Goal: Task Accomplishment & Management: Use online tool/utility

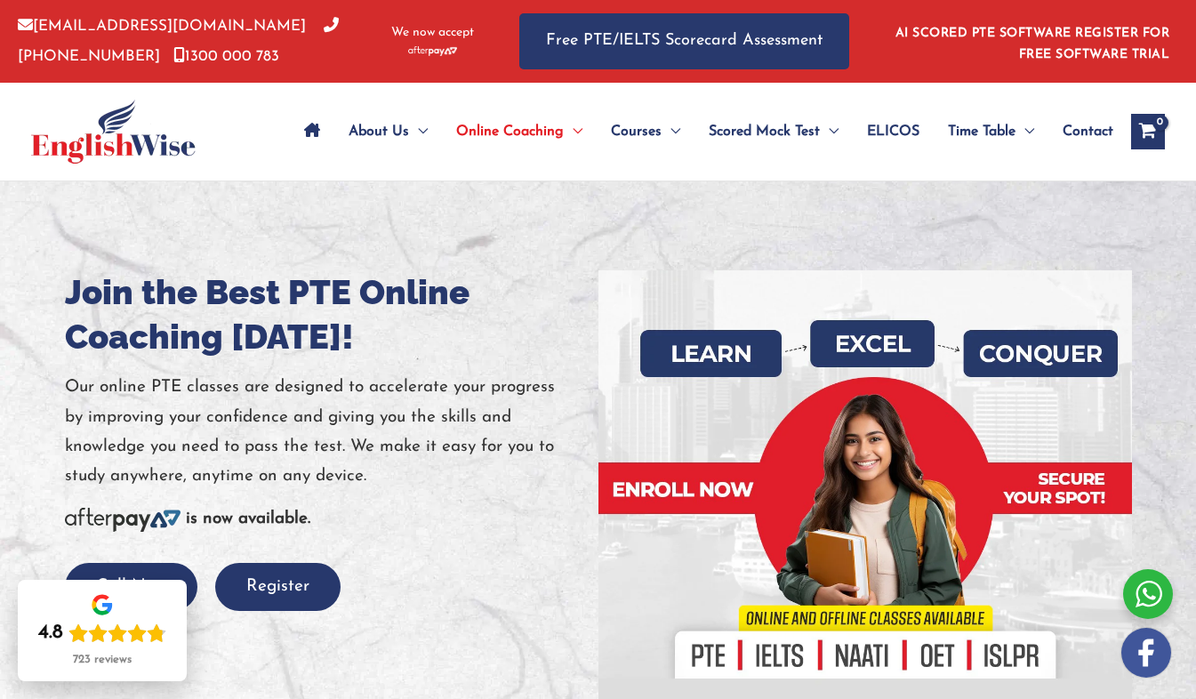
click at [1195, 316] on div at bounding box center [598, 492] width 1196 height 623
click at [85, 147] on img at bounding box center [113, 132] width 165 height 64
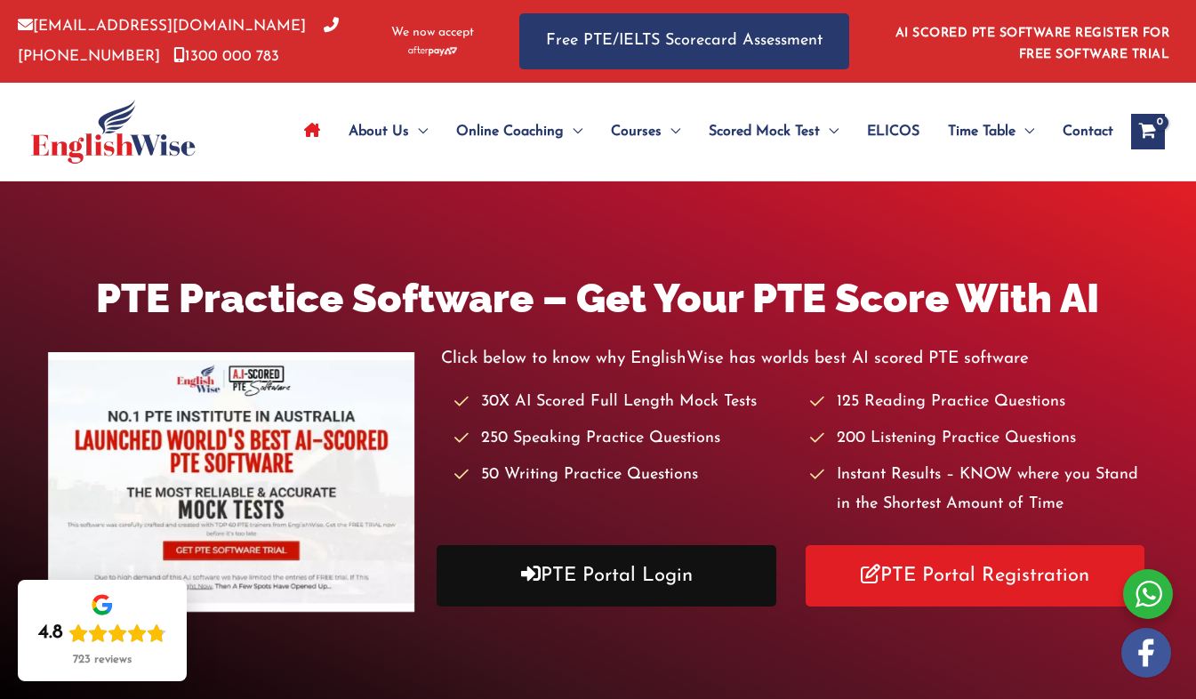
click at [540, 585] on link "PTE Portal Login" at bounding box center [607, 575] width 340 height 61
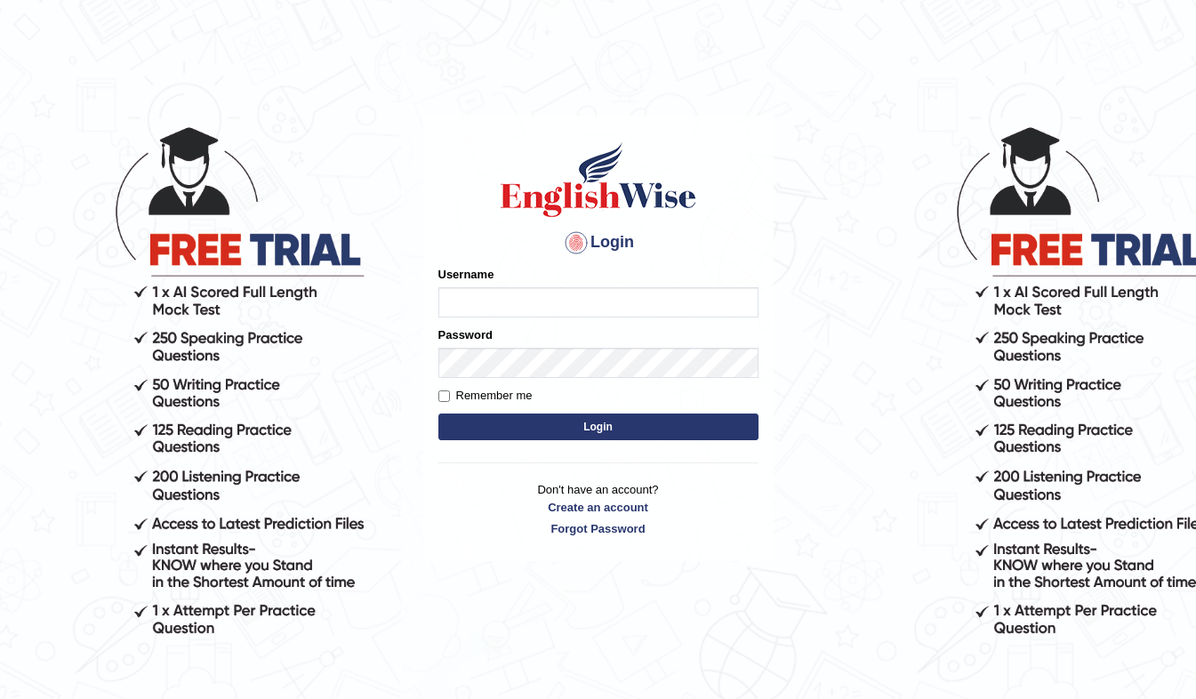
drag, startPoint x: 453, startPoint y: 304, endPoint x: 477, endPoint y: 302, distance: 24.2
click at [453, 304] on input "Username" at bounding box center [599, 302] width 320 height 30
type input "nora_parramatta"
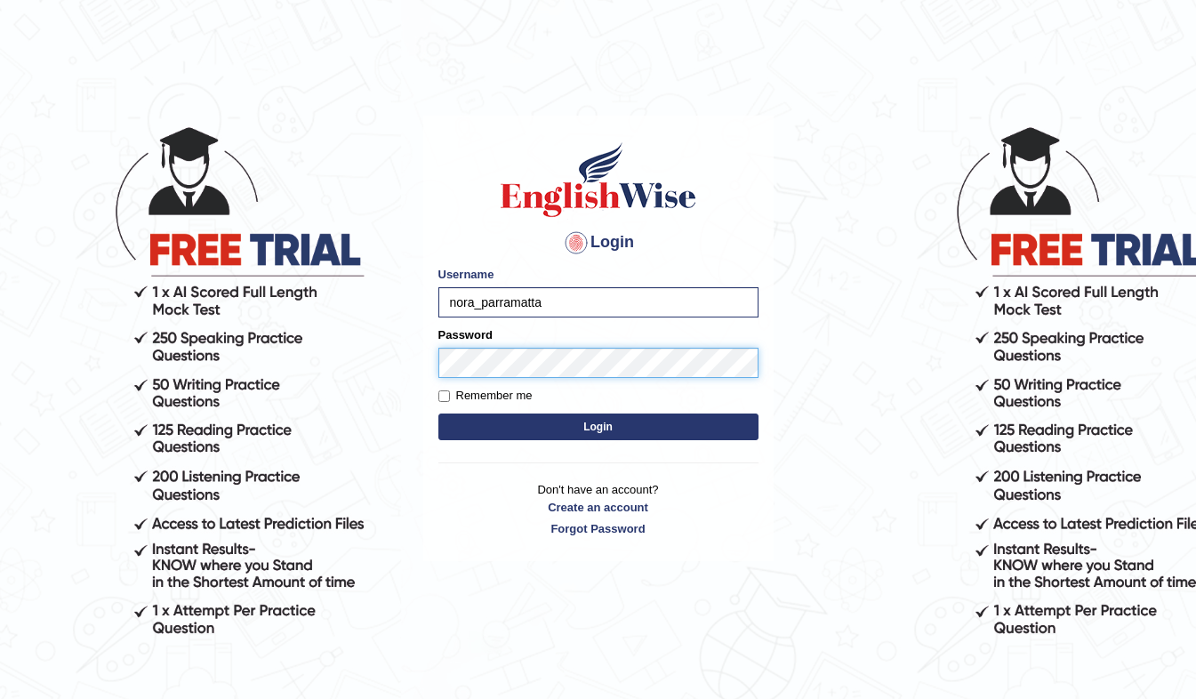
click at [439, 414] on button "Login" at bounding box center [599, 427] width 320 height 27
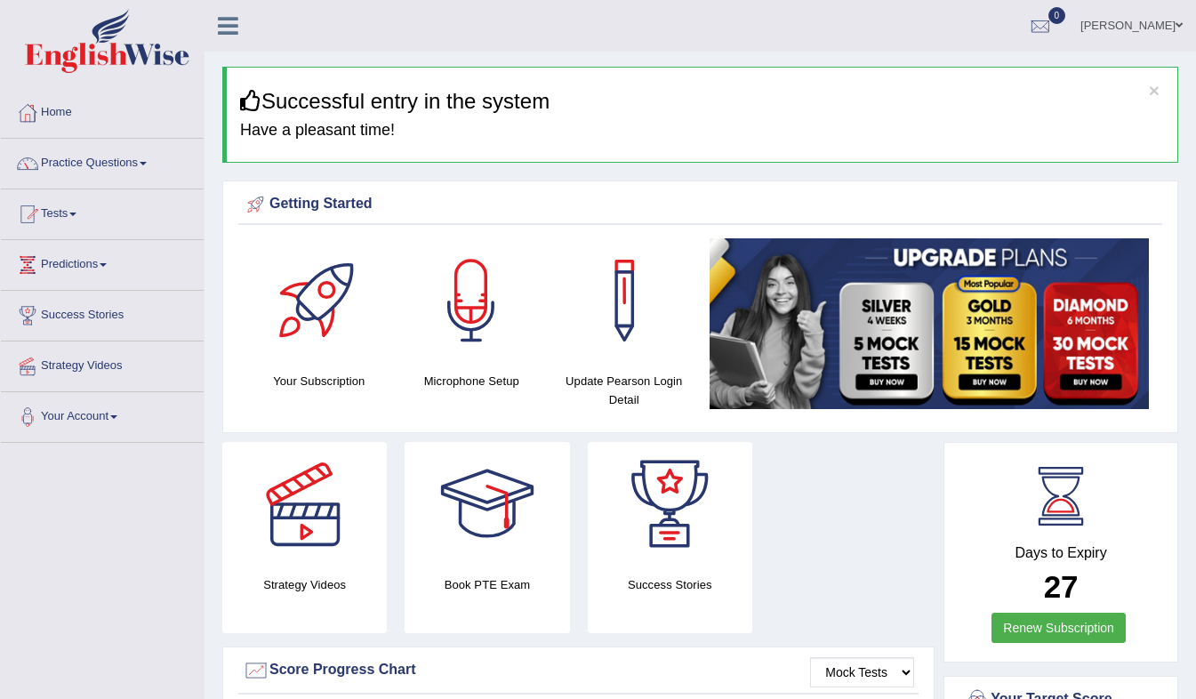
click at [123, 165] on link "Practice Questions" at bounding box center [102, 161] width 203 height 44
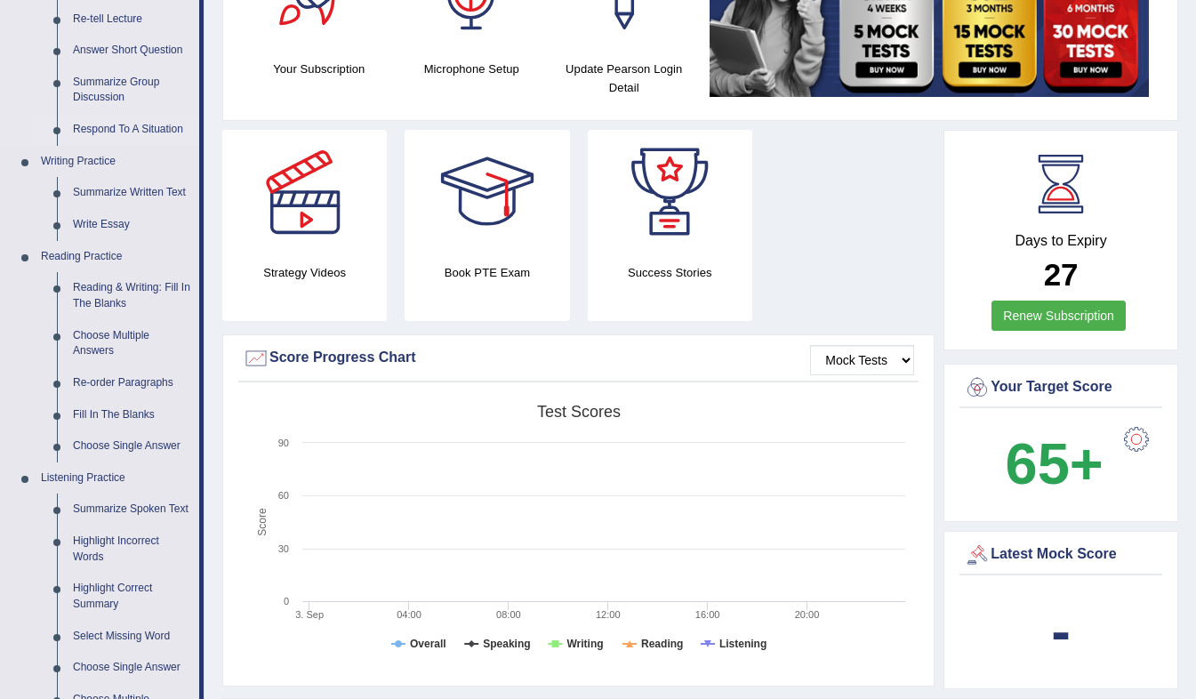
scroll to position [356, 0]
